Goal: Task Accomplishment & Management: Complete application form

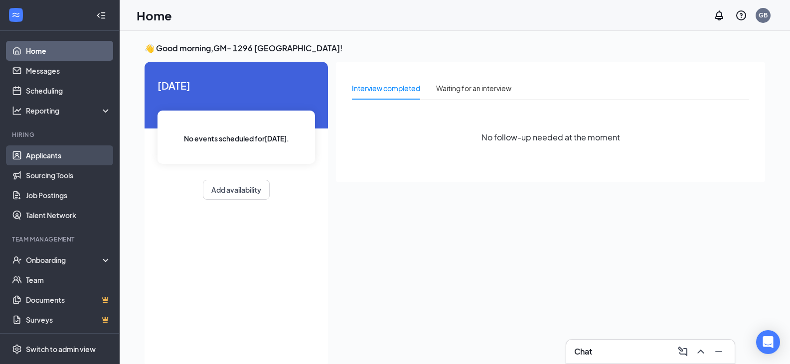
click at [74, 148] on link "Applicants" at bounding box center [68, 156] width 85 height 20
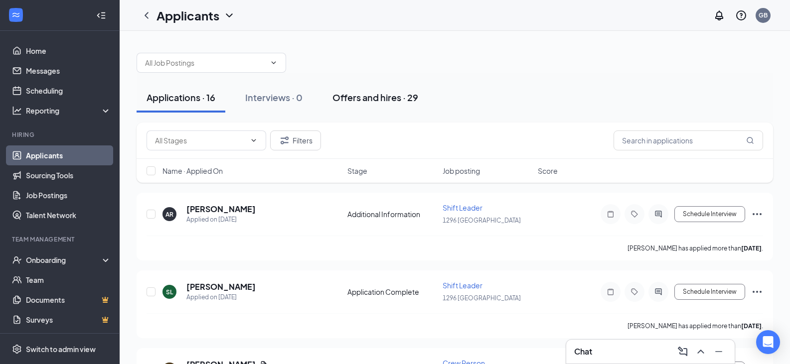
click at [358, 94] on div "Offers and hires · 29" at bounding box center [375, 97] width 86 height 12
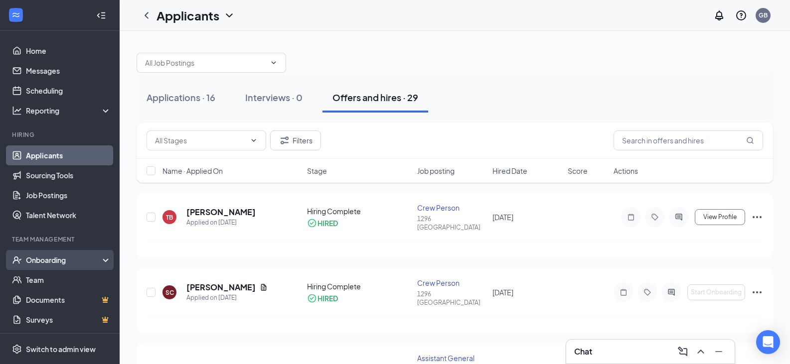
click at [50, 265] on div "Onboarding" at bounding box center [64, 260] width 77 height 10
click at [50, 278] on link "Overview" at bounding box center [68, 280] width 85 height 20
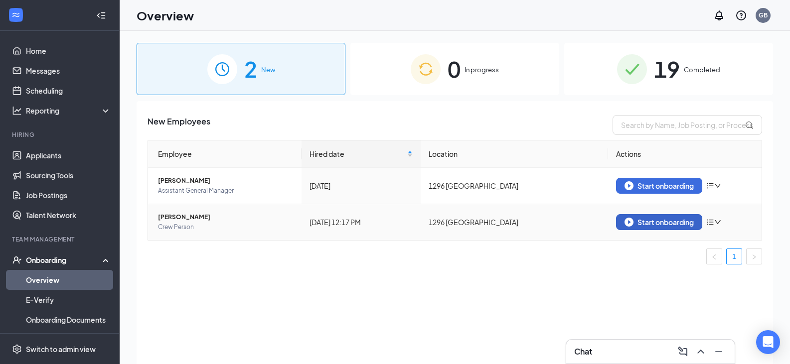
click at [649, 224] on div "Start onboarding" at bounding box center [658, 222] width 69 height 9
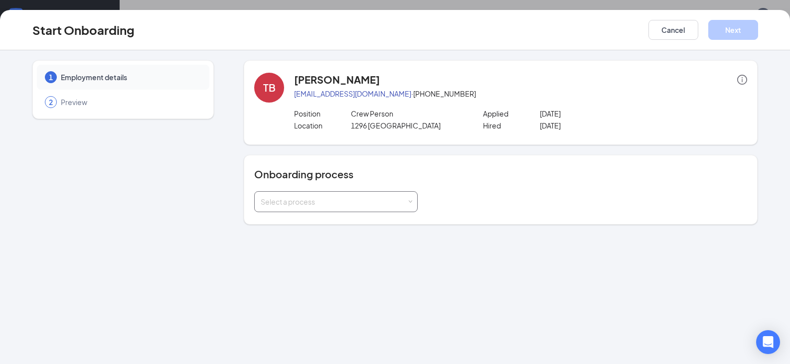
click at [399, 203] on div "Select a process" at bounding box center [334, 202] width 146 height 10
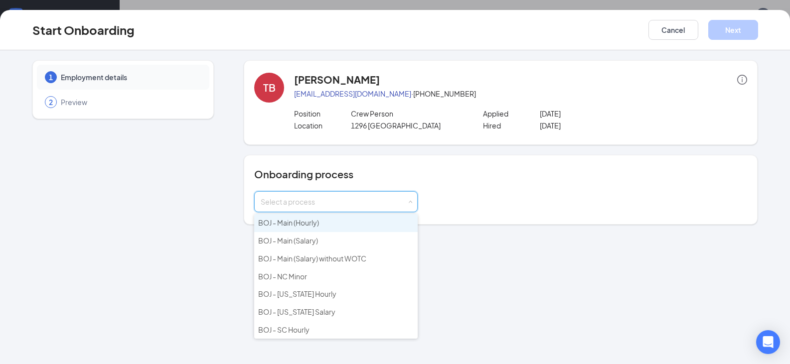
click at [363, 224] on li "BOJ - Main (Hourly)" at bounding box center [335, 223] width 163 height 18
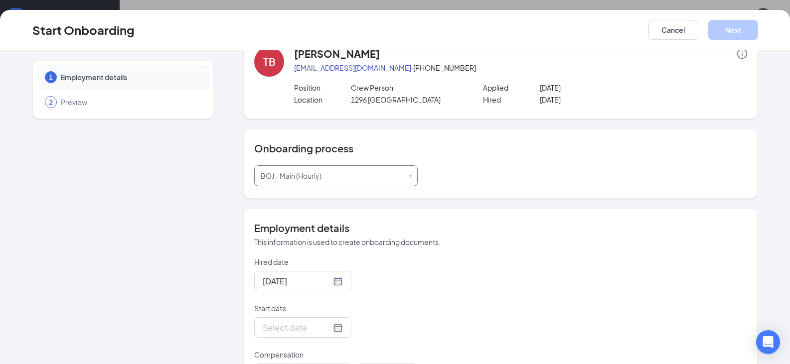
scroll to position [50, 0]
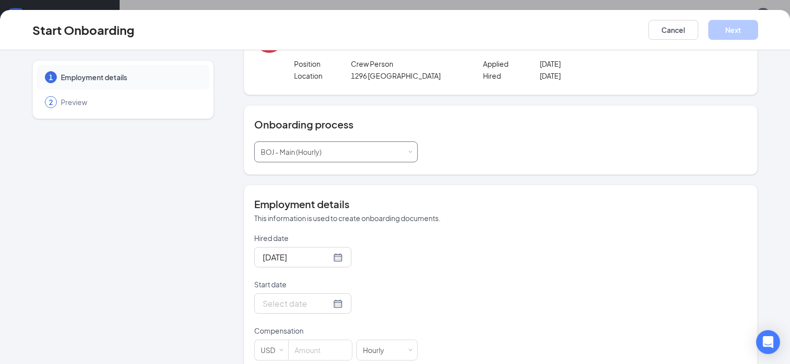
click at [405, 148] on div "Select a process BOJ - Main (Hourly)" at bounding box center [336, 152] width 150 height 20
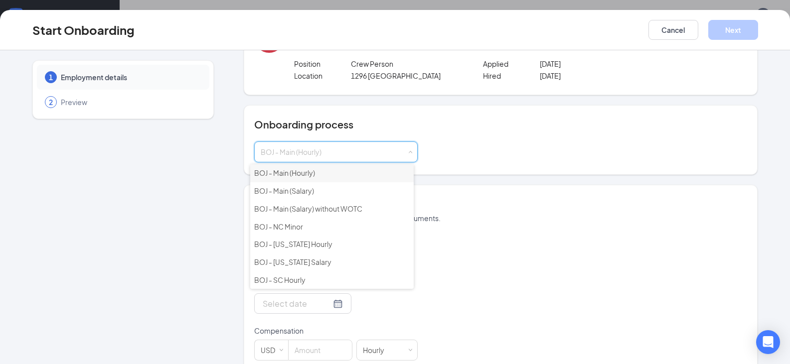
click at [360, 172] on li "BOJ - Main (Hourly)" at bounding box center [331, 173] width 163 height 18
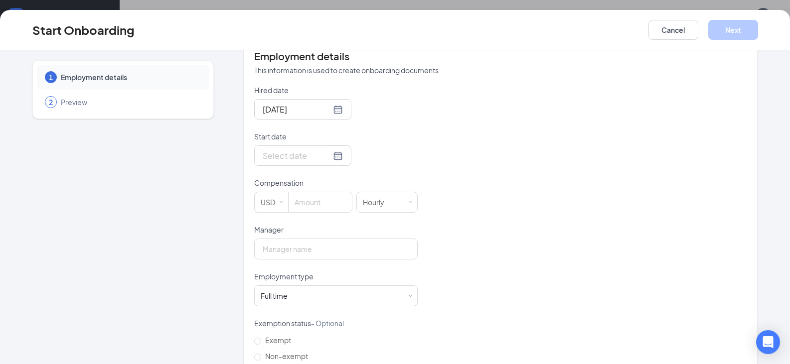
scroll to position [199, 0]
click at [289, 156] on input "Start date" at bounding box center [297, 154] width 68 height 12
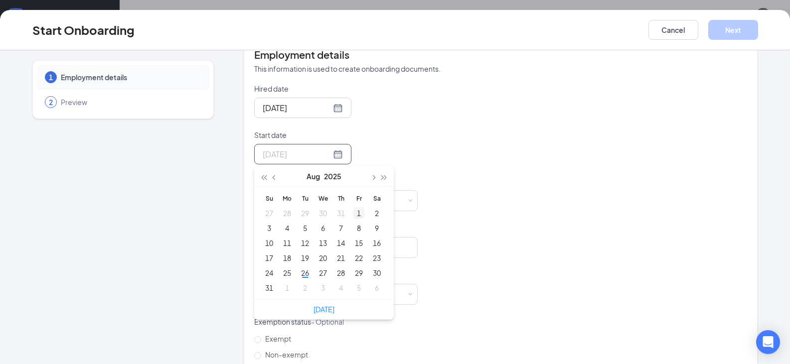
type input "[DATE]"
click at [371, 177] on span "button" at bounding box center [373, 177] width 5 height 5
type input "[DATE]"
click at [284, 212] on div "1" at bounding box center [287, 213] width 12 height 12
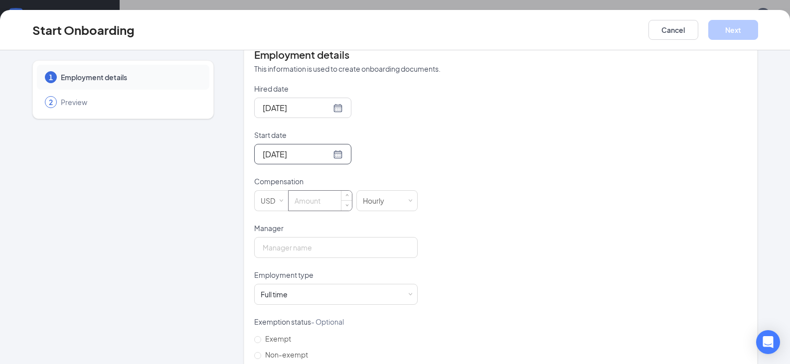
click at [309, 203] on input at bounding box center [320, 201] width 63 height 20
type input "13"
click at [297, 250] on input "Manager" at bounding box center [335, 247] width 163 height 21
type input "[PERSON_NAME]"
click at [346, 298] on div "Full time Works 30+ hours per week and is reasonably expected to work" at bounding box center [336, 295] width 150 height 20
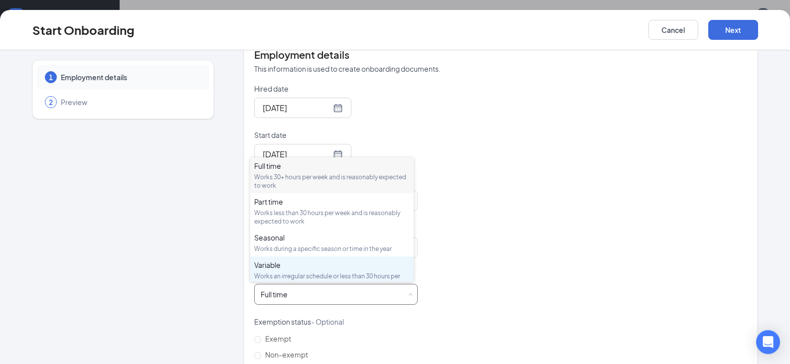
click at [331, 274] on div "Works an irregular schedule or less than 30 hours per week" at bounding box center [331, 280] width 155 height 17
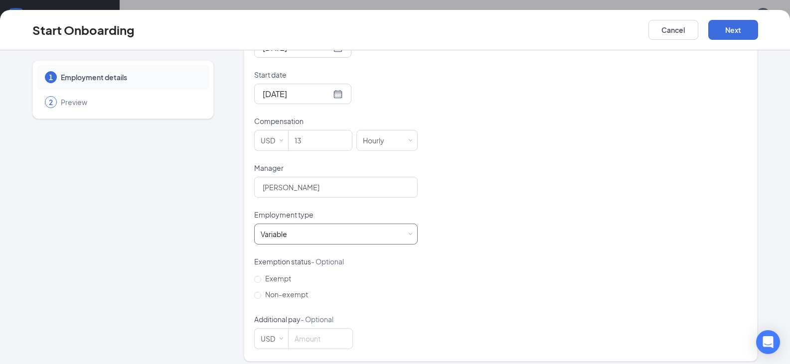
scroll to position [267, 0]
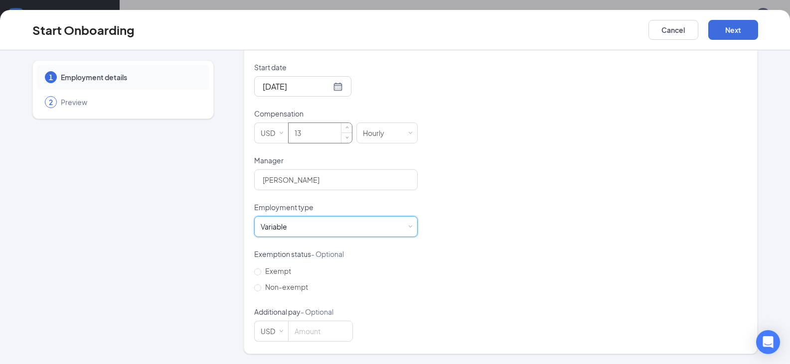
click at [298, 132] on input "13" at bounding box center [320, 133] width 63 height 20
